Goal: Register for event/course

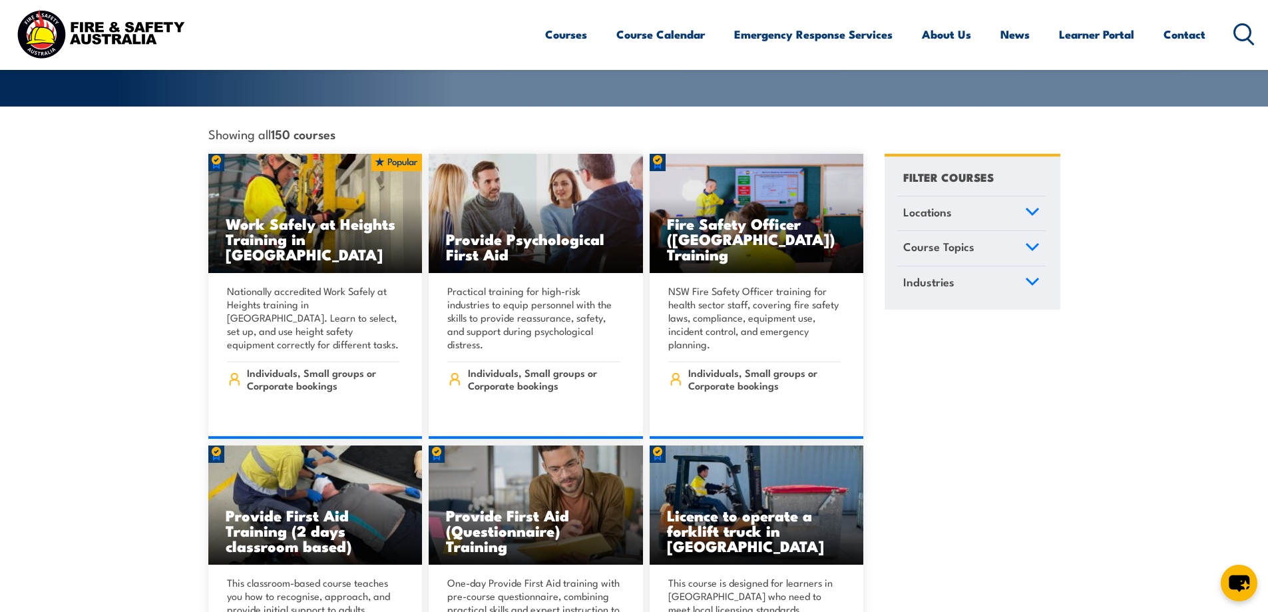
click at [1026, 208] on icon at bounding box center [1032, 211] width 12 height 6
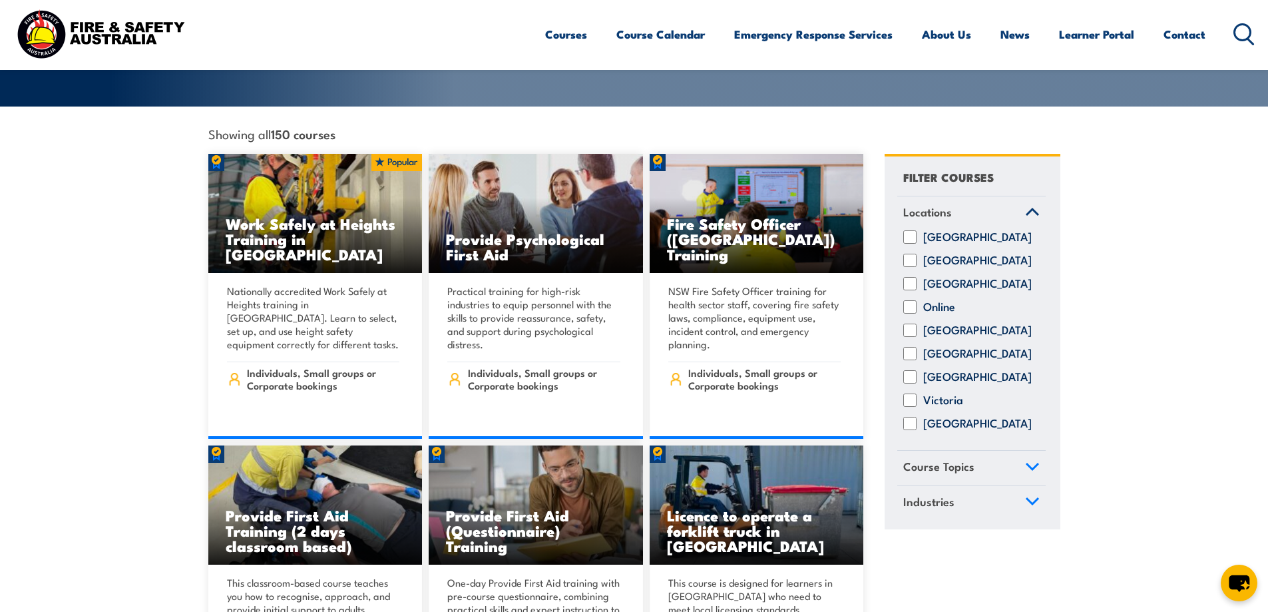
click at [920, 393] on div "Victoria" at bounding box center [971, 399] width 148 height 13
click at [912, 394] on input "Victoria" at bounding box center [909, 399] width 13 height 13
checkbox input "true"
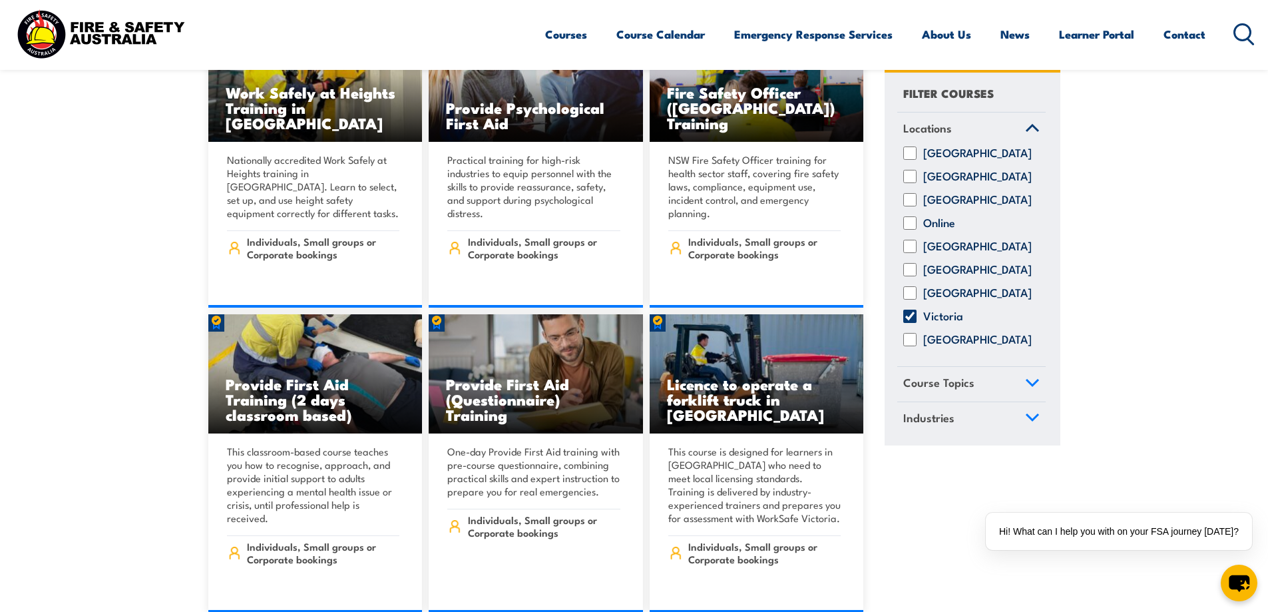
scroll to position [466, 0]
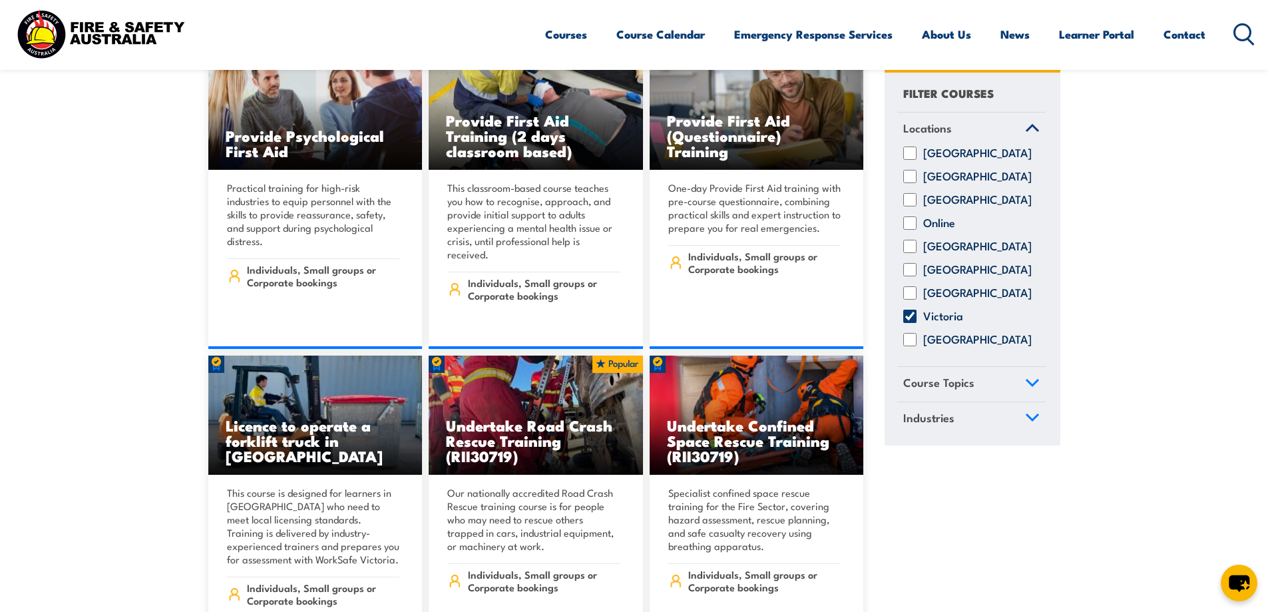
scroll to position [466, 0]
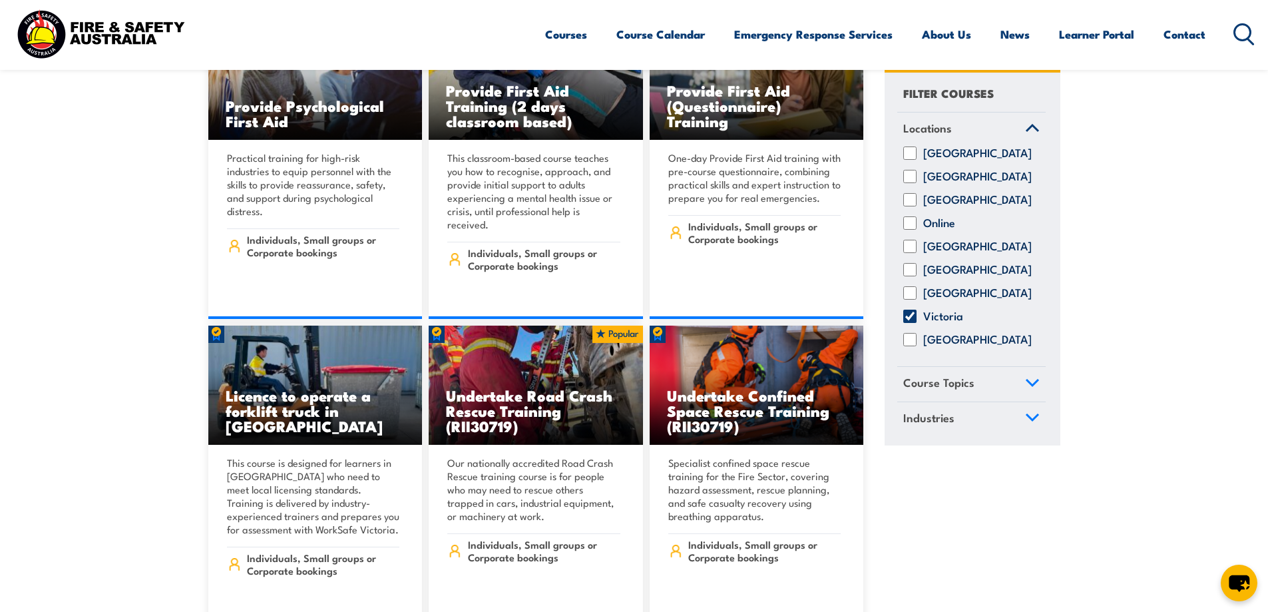
click at [1034, 387] on icon at bounding box center [1032, 382] width 15 height 9
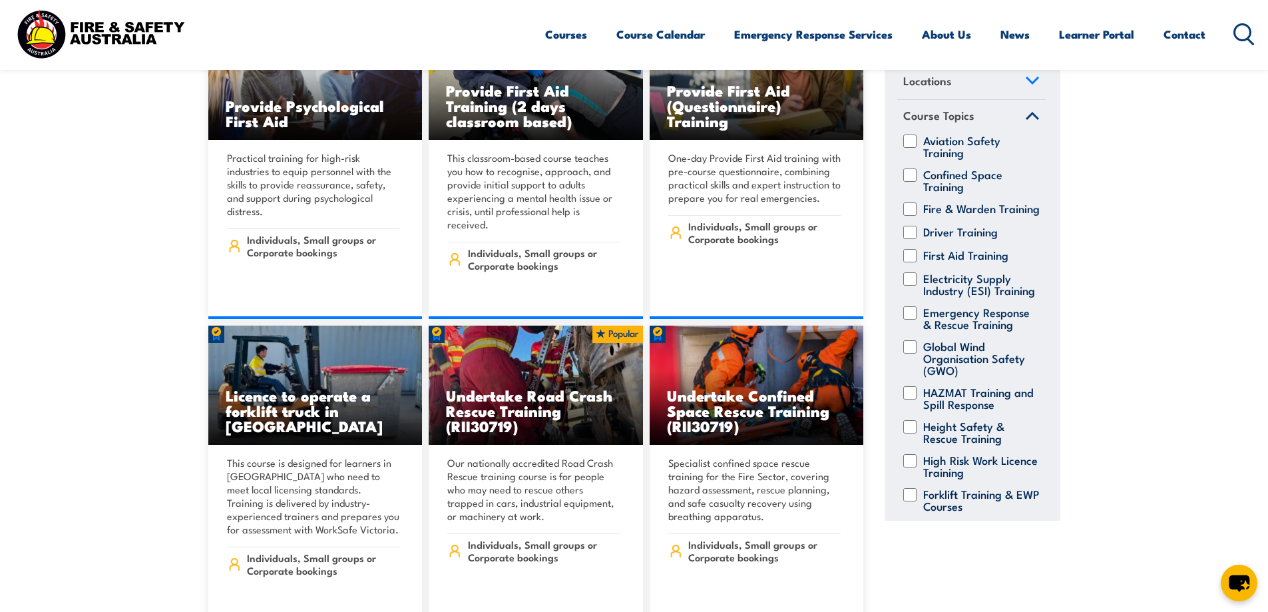
scroll to position [67, 0]
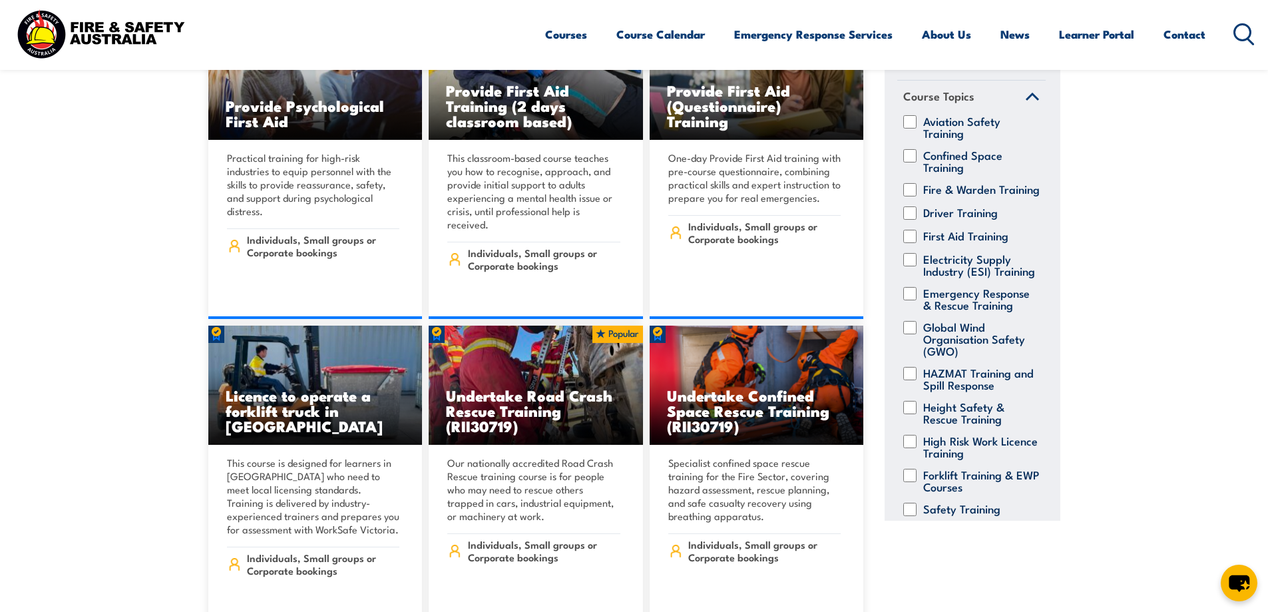
click at [909, 243] on input "First Aid Training" at bounding box center [909, 236] width 13 height 13
checkbox input "true"
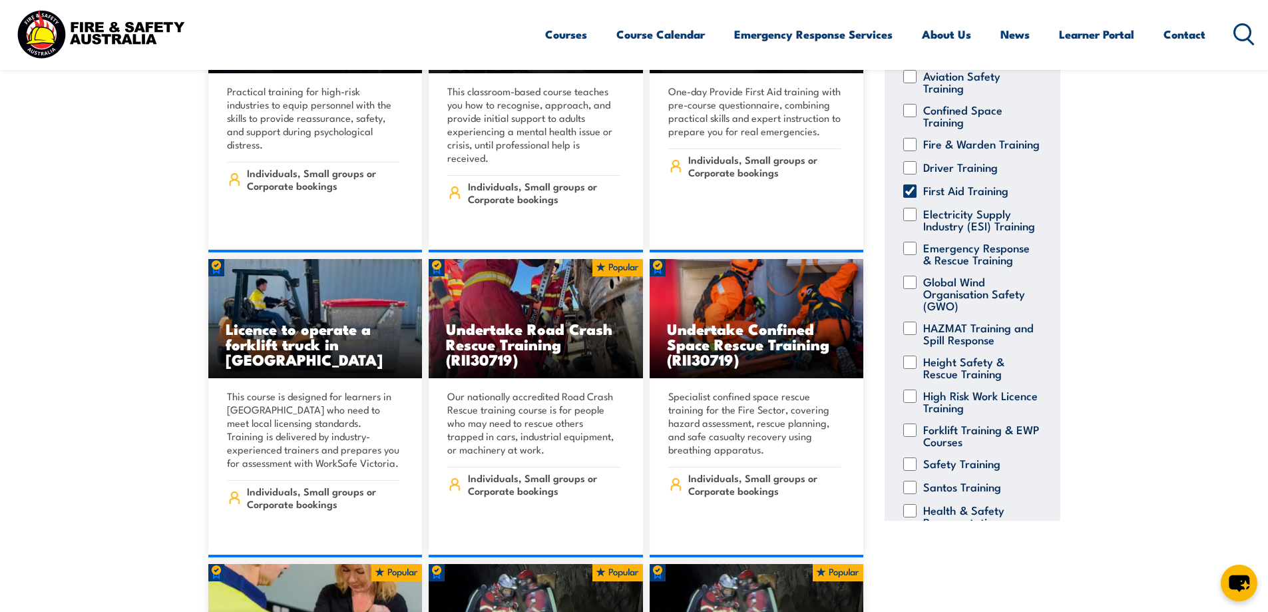
scroll to position [333, 0]
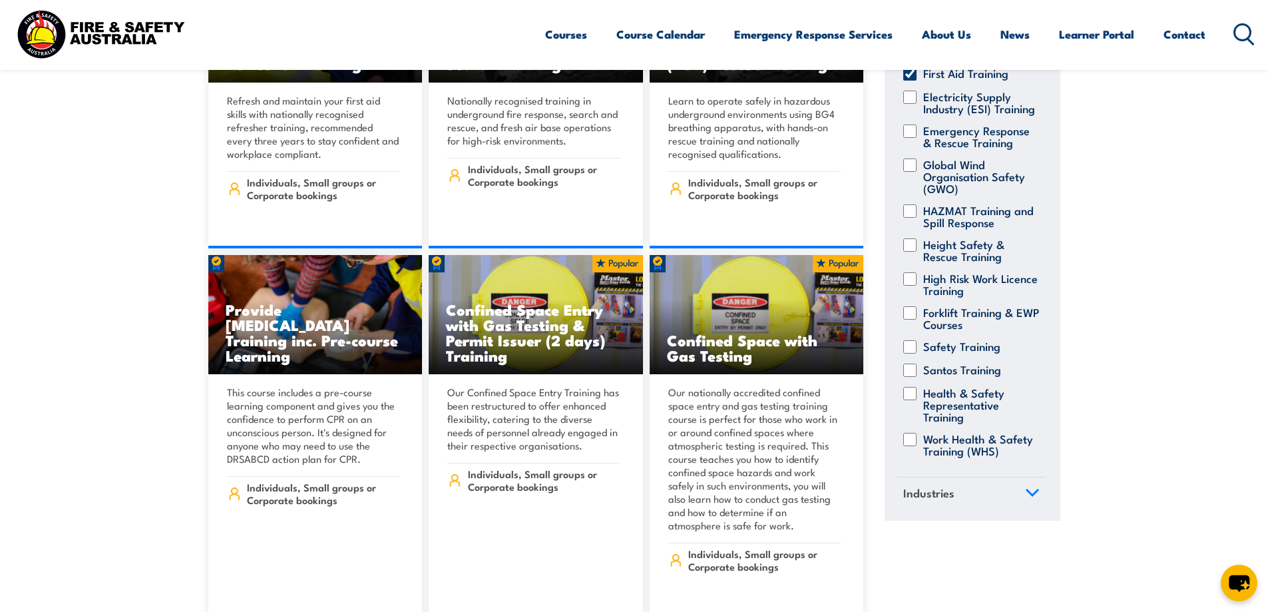
scroll to position [1131, 0]
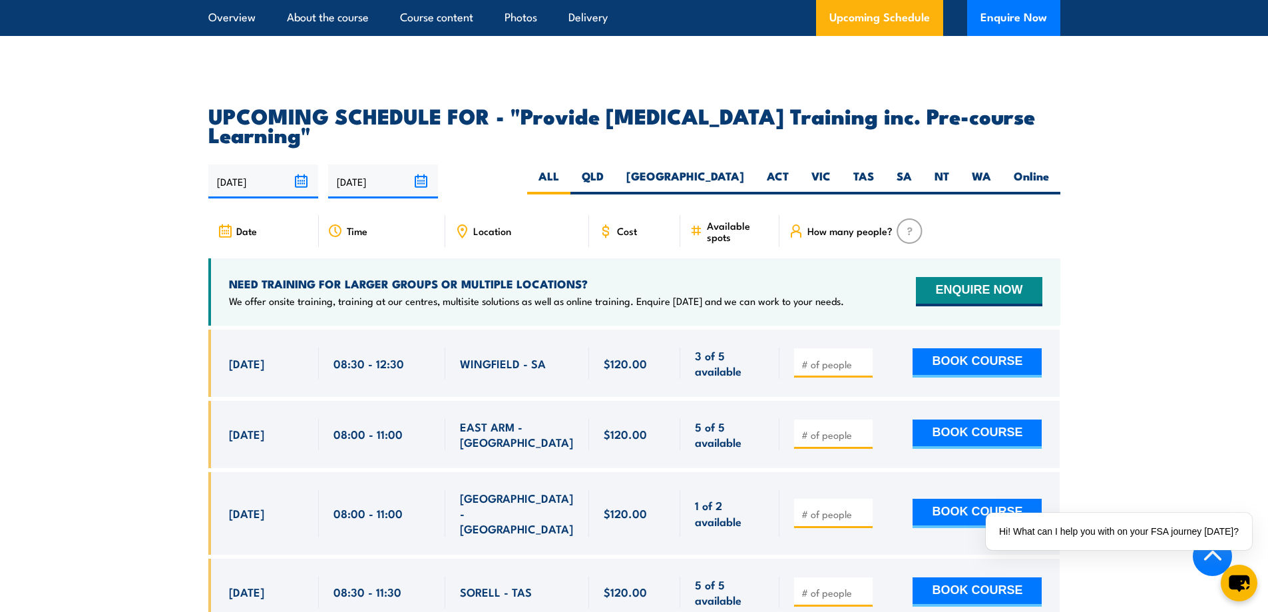
scroll to position [2263, 0]
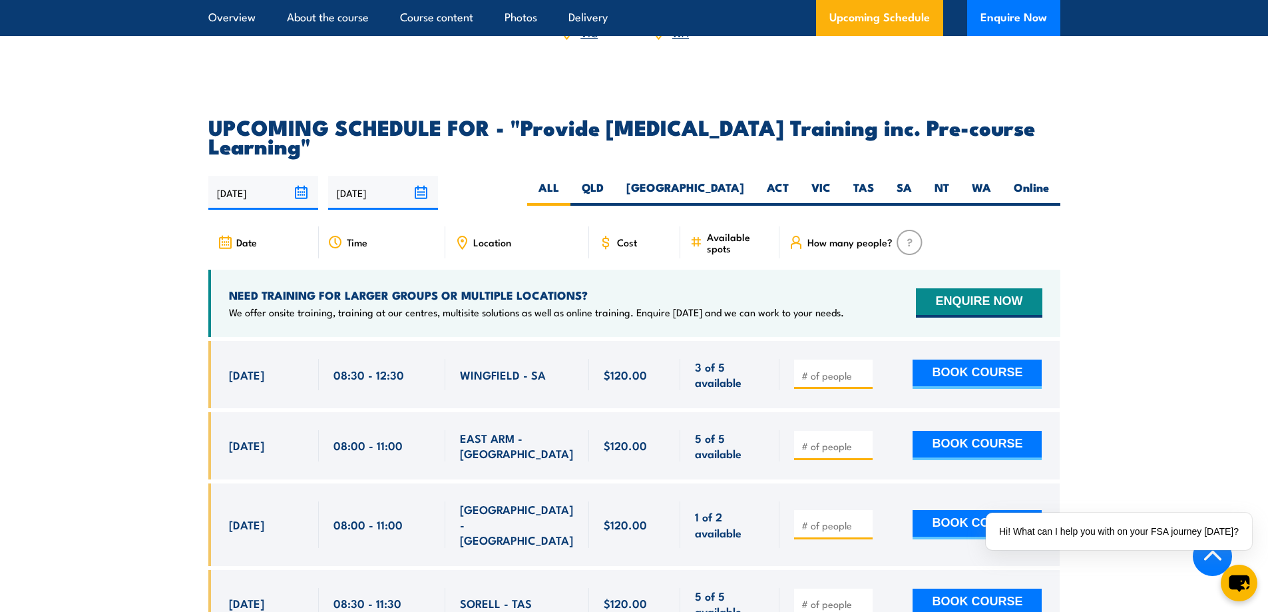
click at [821, 210] on div "29/09/2025 28/03/2026" at bounding box center [634, 193] width 852 height 34
click at [825, 206] on label "VIC" at bounding box center [821, 193] width 42 height 26
click at [831, 188] on input "VIC" at bounding box center [835, 184] width 9 height 9
radio input "true"
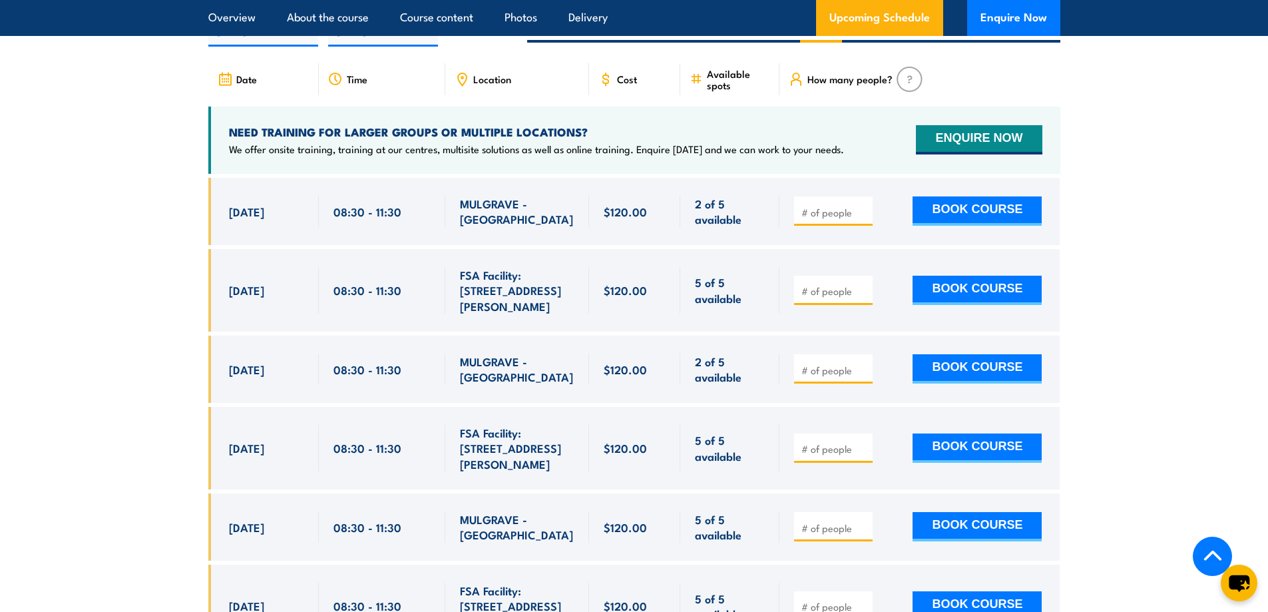
scroll to position [2371, 0]
